Goal: Information Seeking & Learning: Learn about a topic

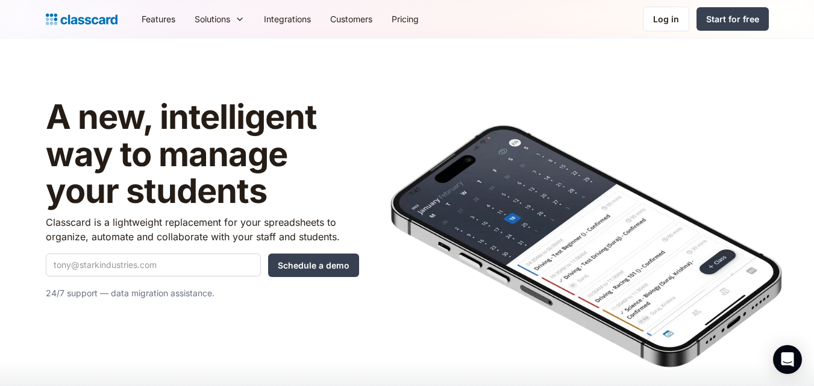
click at [154, 17] on link "Features" at bounding box center [158, 18] width 53 height 27
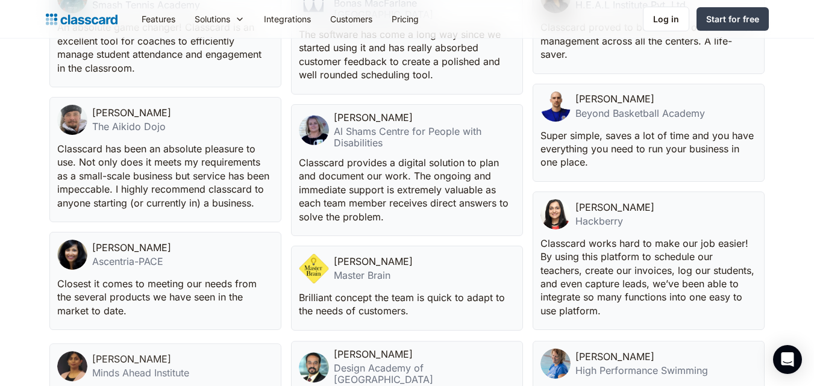
scroll to position [2892, 0]
